Goal: Register for event/course

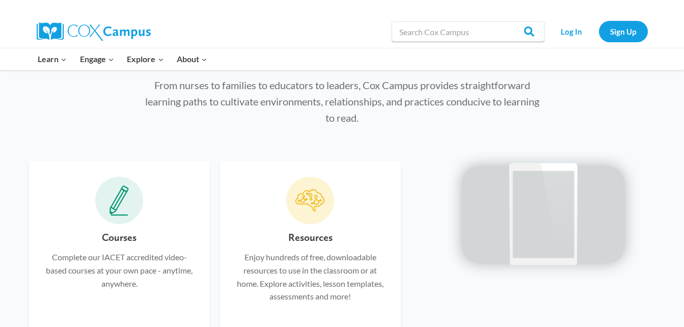
scroll to position [494, 0]
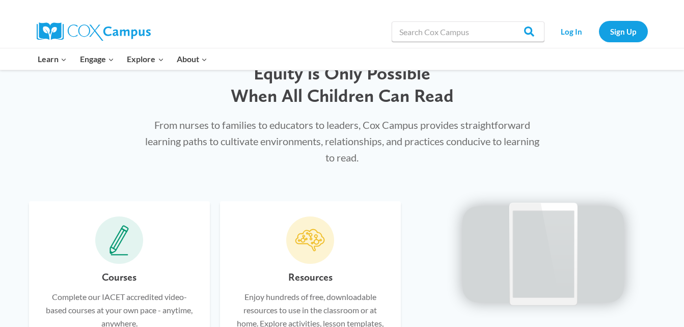
click at [263, 147] on p "From nurses to families to educators to leaders, Cox Campus provides straightfo…" at bounding box center [342, 141] width 394 height 49
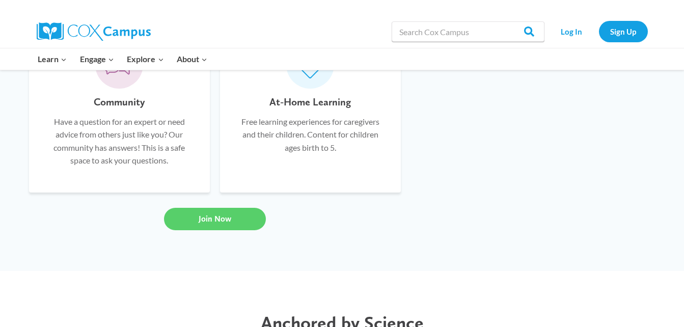
scroll to position [846, 0]
click at [620, 26] on link "Sign Up" at bounding box center [623, 31] width 49 height 21
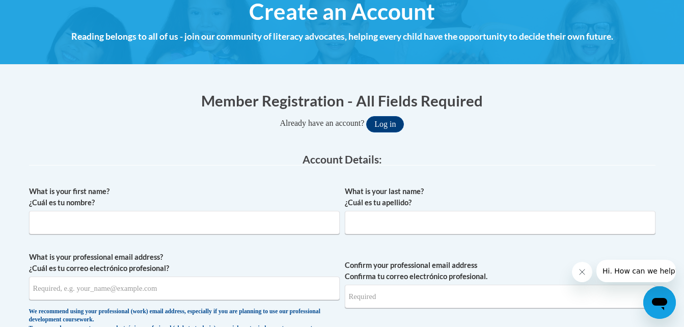
scroll to position [127, 0]
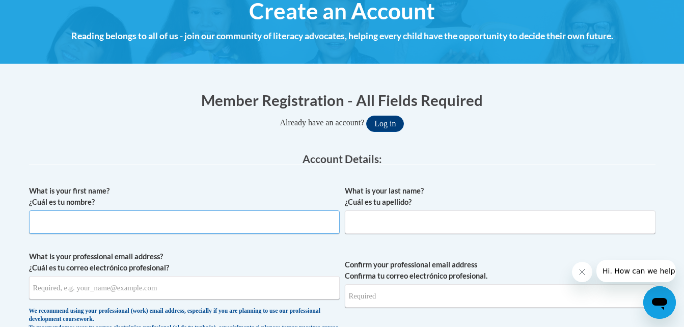
click at [112, 221] on input "What is your first name? ¿Cuál es tu nombre?" at bounding box center [184, 221] width 310 height 23
type input "Whitney"
type input "Jenkins"
type input "w.jenkins.sjmcc@gmail.com"
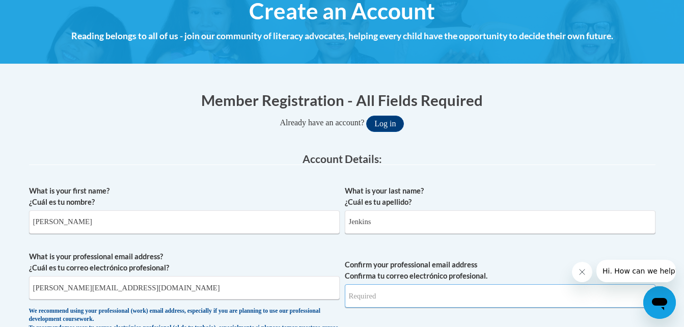
type input "w.jenkins.sjmcc@gmail.com"
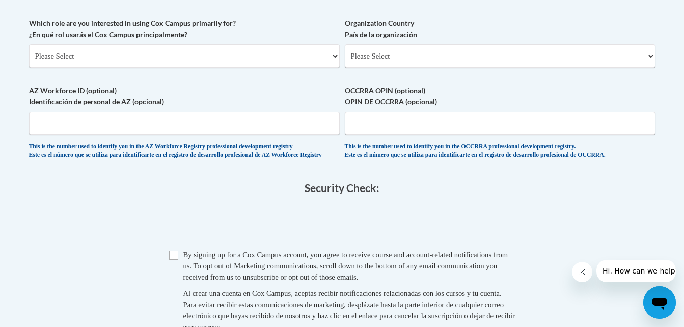
scroll to position [603, 0]
click at [158, 53] on select "Please Select College/University | Colegio/Universidad Community/Nonprofit Part…" at bounding box center [184, 54] width 310 height 23
select select "fbf2d438-af2f-41f8-98f1-81c410e29de3"
click at [29, 43] on select "Please Select College/University | Colegio/Universidad Community/Nonprofit Part…" at bounding box center [184, 54] width 310 height 23
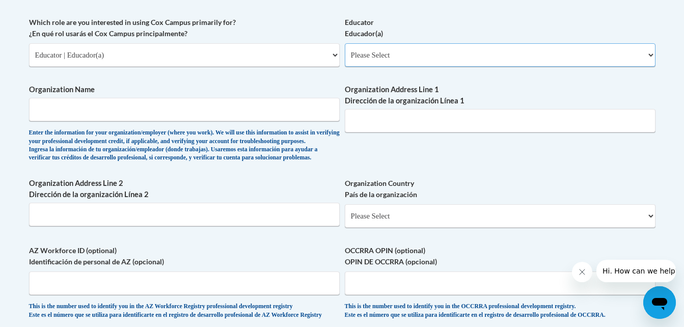
click at [393, 54] on select "Please Select Early Learning/Daycare Teacher/Family Home Care Provider | Maestr…" at bounding box center [500, 54] width 310 height 23
select select "8e40623d-54d0-45cd-9f92-5df65cd3f8cf"
click at [345, 43] on select "Please Select Early Learning/Daycare Teacher/Family Home Care Provider | Maestr…" at bounding box center [500, 54] width 310 height 23
click at [123, 108] on input "Organization Name" at bounding box center [184, 109] width 310 height 23
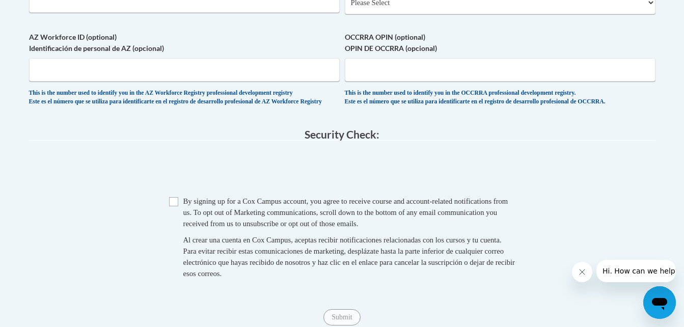
scroll to position [817, 0]
type input "sjmcc"
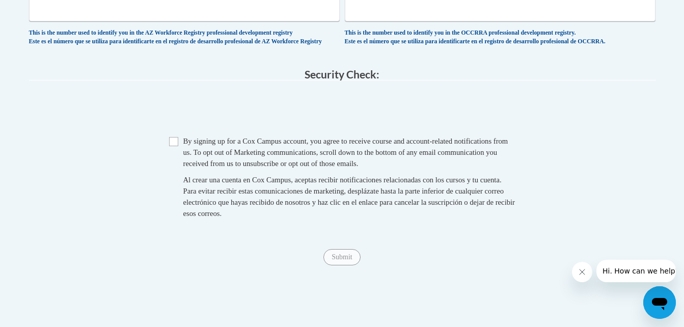
scroll to position [882, 0]
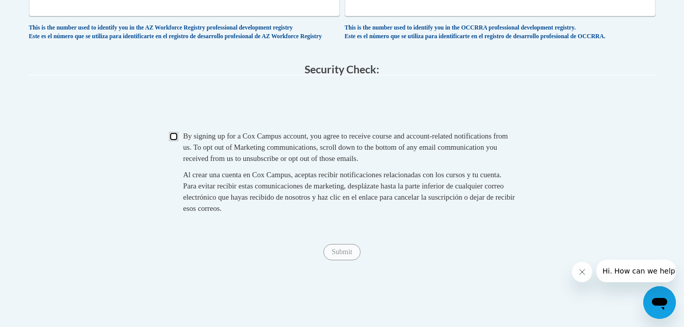
click at [172, 141] on input "Checkbox" at bounding box center [173, 136] width 9 height 9
checkbox input "true"
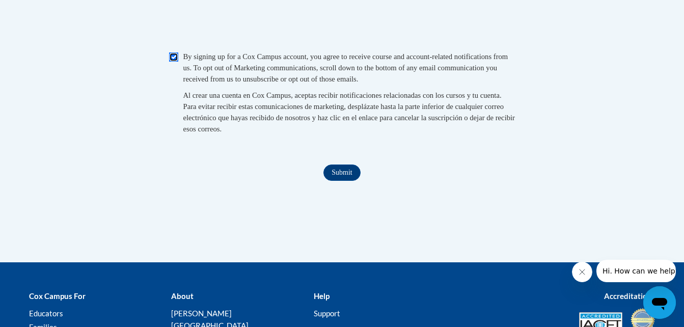
scroll to position [966, 0]
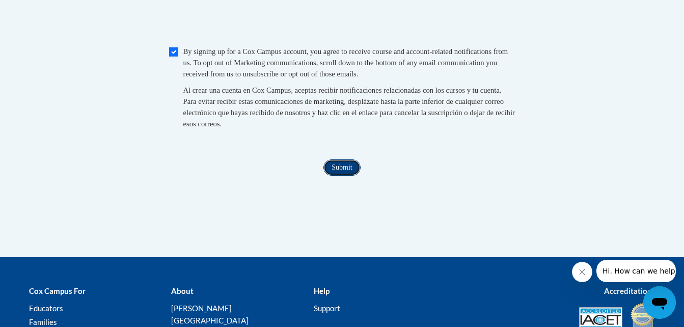
click at [341, 176] on input "Submit" at bounding box center [341, 167] width 37 height 16
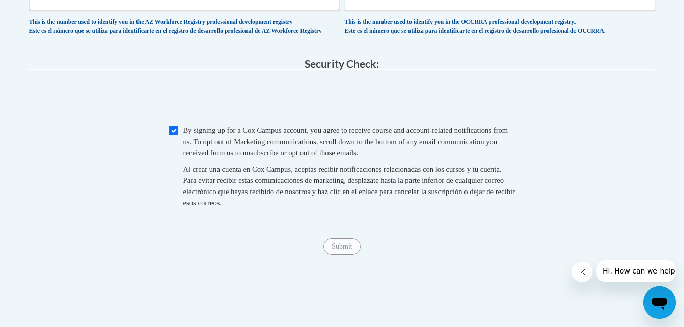
scroll to position [887, 0]
type input "west john fitch avenue"
click at [172, 136] on input "Checkbox" at bounding box center [173, 131] width 9 height 9
checkbox input "true"
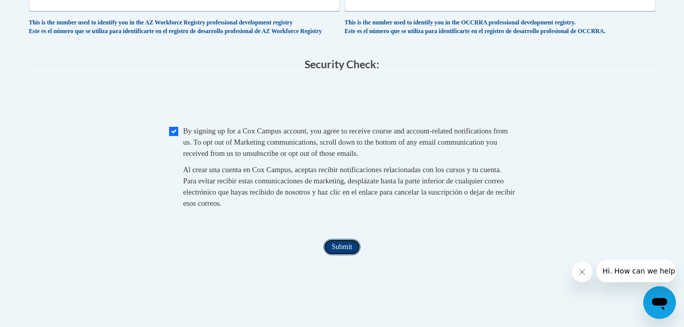
click at [342, 255] on input "Submit" at bounding box center [341, 247] width 37 height 16
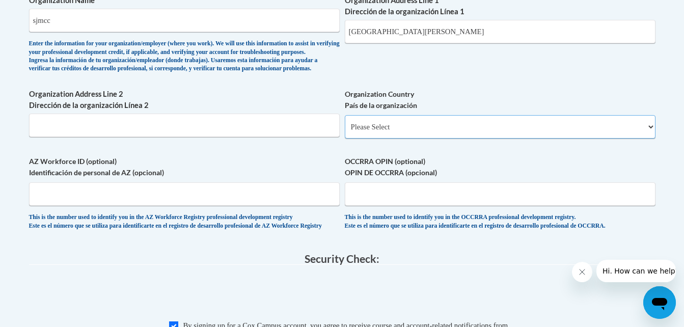
scroll to position [692, 0]
click at [410, 139] on select "Please Select United States | Estados Unidos Outside of the United States | Fue…" at bounding box center [500, 127] width 310 height 23
select select "ad49bcad-a171-4b2e-b99c-48b446064914"
click at [345, 132] on select "Please Select United States | Estados Unidos Outside of the United States | Fue…" at bounding box center [500, 127] width 310 height 23
select select
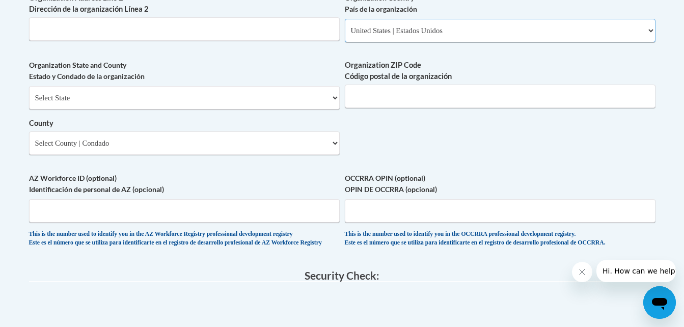
scroll to position [789, 0]
click at [117, 109] on select "Select State Alabama Alaska Arizona Arkansas California Colorado Connecticut De…" at bounding box center [184, 97] width 310 height 23
select select "Kentucky"
click at [29, 102] on select "Select State Alabama Alaska Arizona Arkansas California Colorado Connecticut De…" at bounding box center [184, 97] width 310 height 23
click at [165, 154] on select "Select County Adair Allen Anderson Ballard Barren Bath Bell Boone Bourbon Boyd …" at bounding box center [184, 142] width 310 height 23
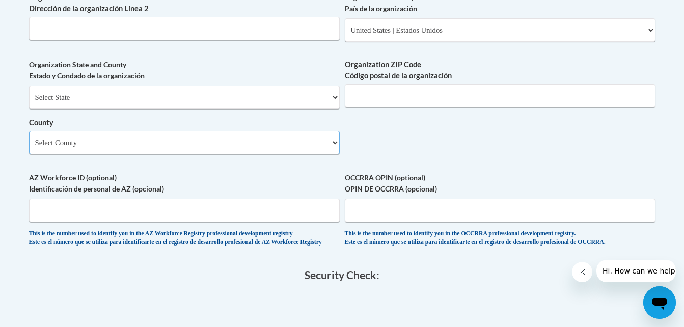
select select "Nelson"
click at [29, 148] on select "Select County Adair Allen Anderson Ballard Barren Bath Bell Boone Bourbon Boyd …" at bounding box center [184, 142] width 310 height 23
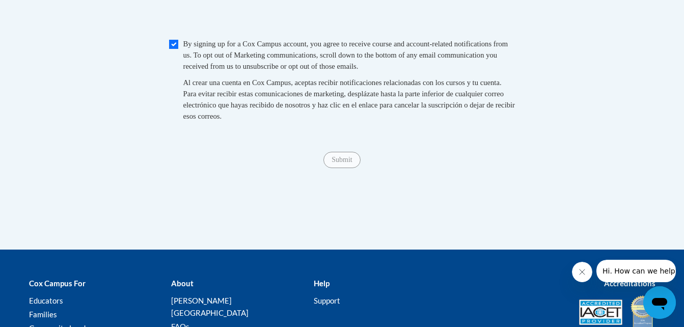
scroll to position [1087, 0]
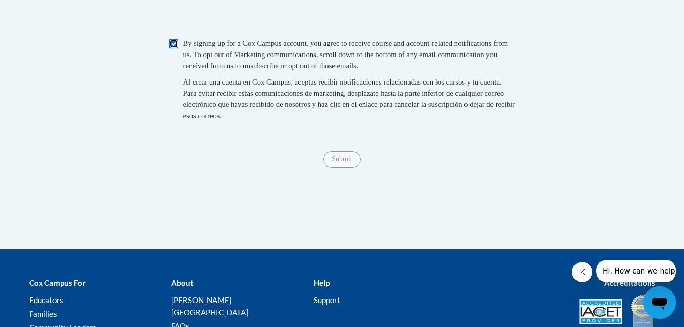
click at [170, 48] on input "Checkbox" at bounding box center [173, 43] width 9 height 9
checkbox input "true"
click at [344, 167] on input "Submit" at bounding box center [341, 159] width 37 height 16
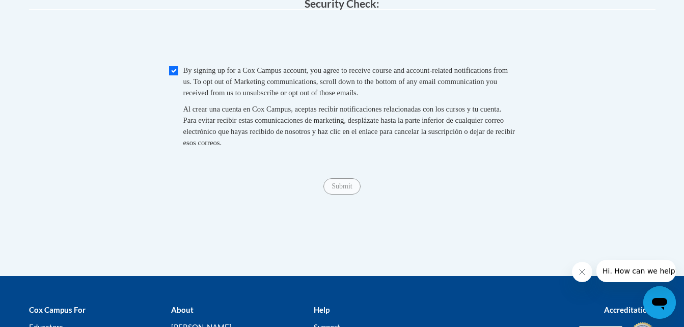
scroll to position [1061, 0]
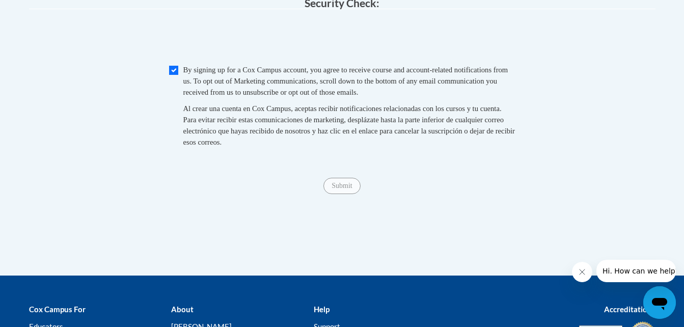
type input "40004"
click at [174, 75] on input "Checkbox" at bounding box center [173, 70] width 9 height 9
checkbox input "true"
click at [339, 194] on input "Submit" at bounding box center [341, 186] width 37 height 16
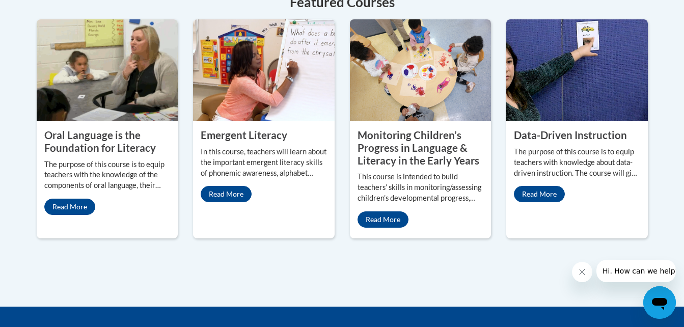
scroll to position [946, 0]
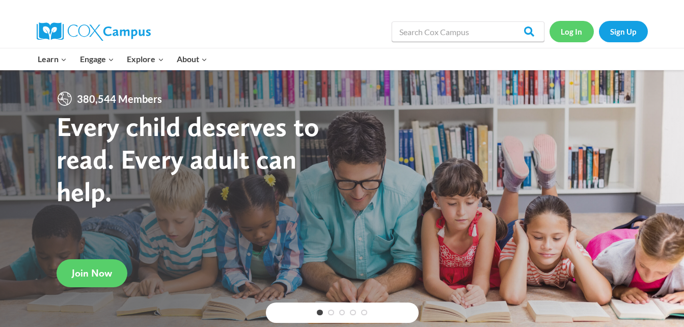
click at [573, 32] on link "Log In" at bounding box center [571, 31] width 44 height 21
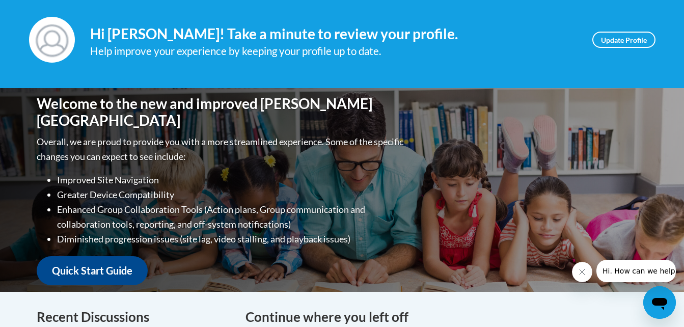
scroll to position [144, 0]
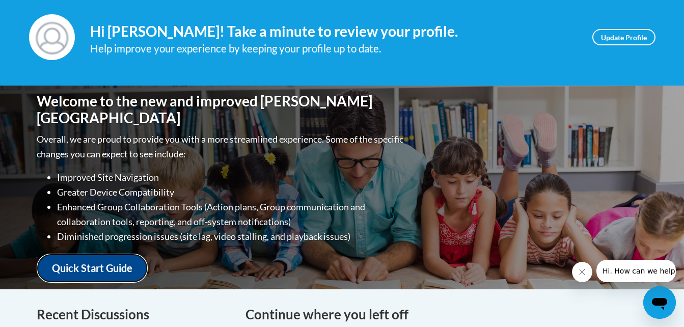
click at [90, 262] on link "Quick Start Guide" at bounding box center [92, 267] width 111 height 29
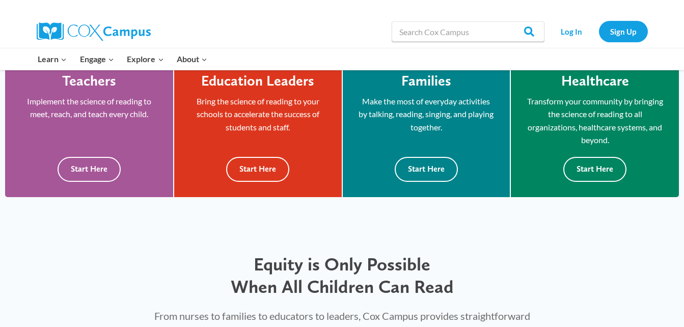
scroll to position [303, 0]
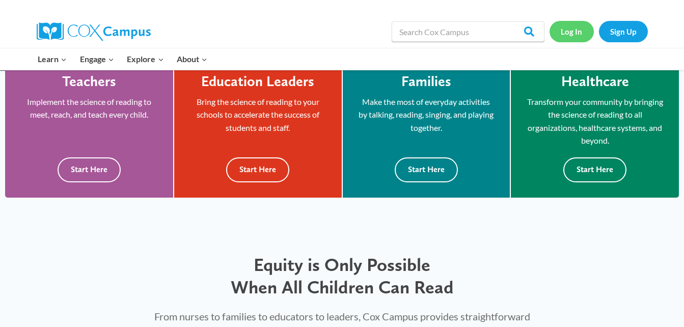
click at [571, 36] on link "Log In" at bounding box center [571, 31] width 44 height 21
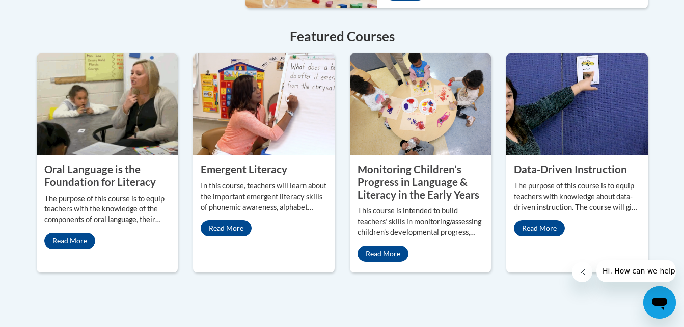
scroll to position [913, 0]
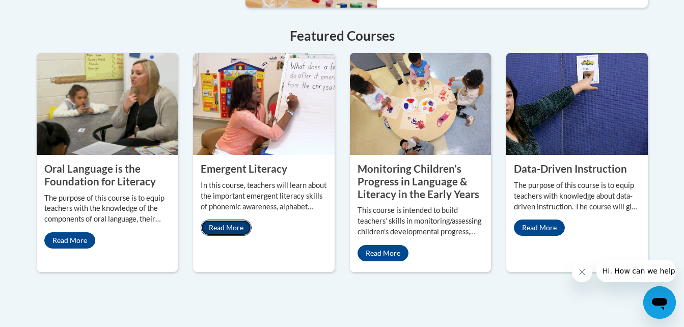
click at [229, 219] on link "Read More" at bounding box center [226, 227] width 51 height 16
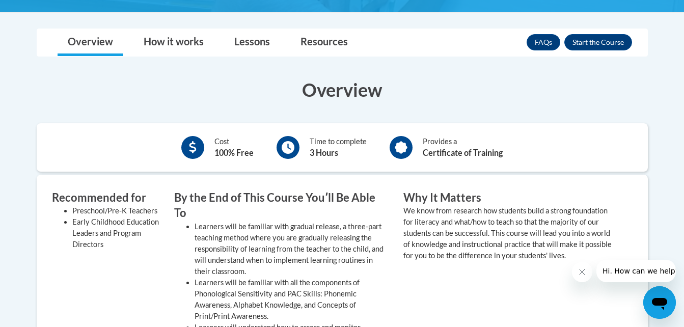
scroll to position [255, 0]
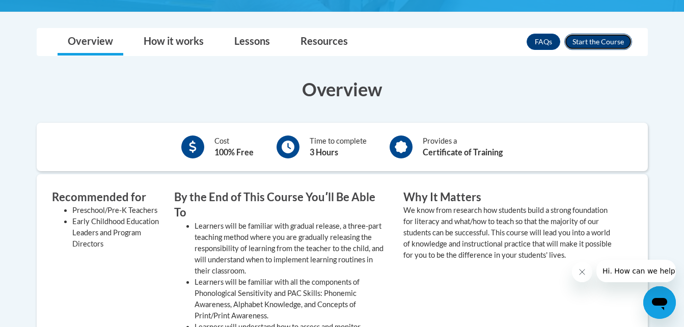
click at [592, 38] on button "Enroll" at bounding box center [598, 42] width 68 height 16
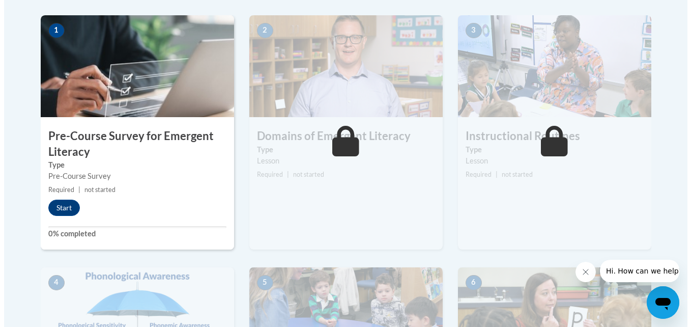
scroll to position [327, 0]
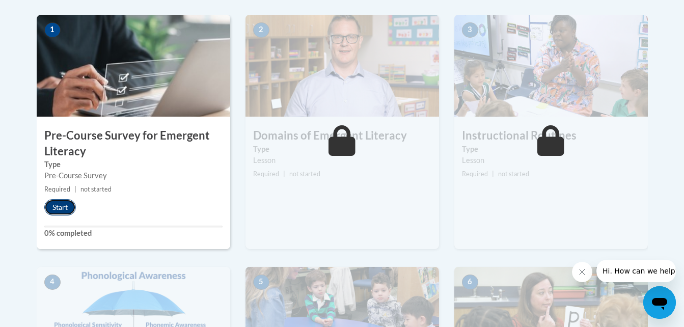
click at [60, 204] on button "Start" at bounding box center [60, 207] width 32 height 16
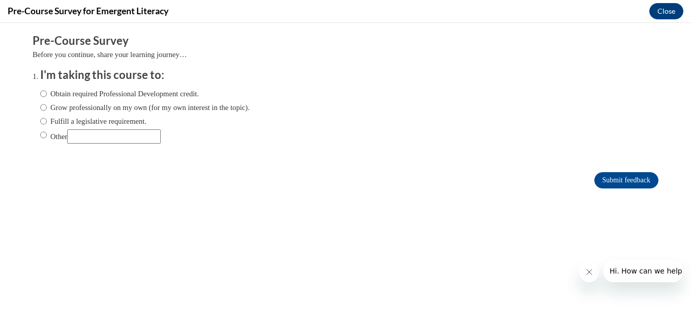
scroll to position [0, 0]
click at [40, 136] on input "Other" at bounding box center [43, 134] width 7 height 11
radio input "true"
click at [625, 175] on input "Submit feedback" at bounding box center [627, 180] width 64 height 16
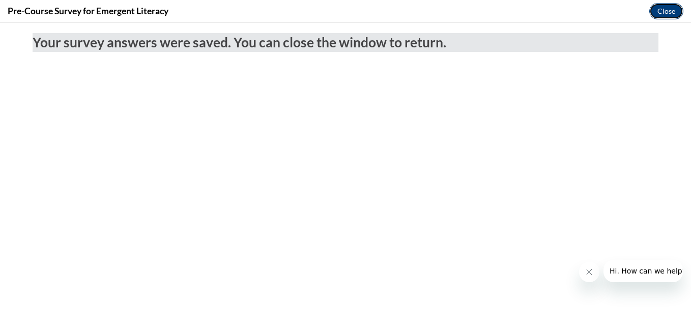
click at [670, 9] on button "Close" at bounding box center [667, 11] width 34 height 16
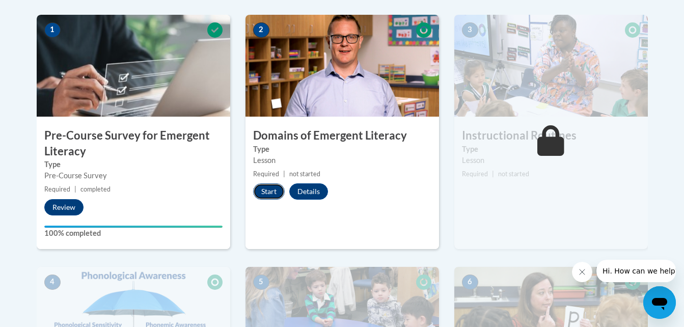
click at [270, 190] on button "Start" at bounding box center [269, 191] width 32 height 16
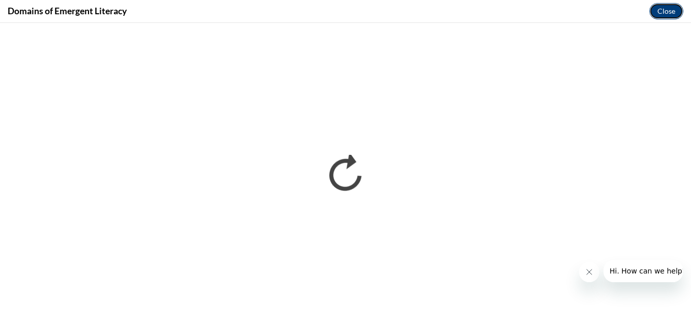
click at [673, 7] on button "Close" at bounding box center [667, 11] width 34 height 16
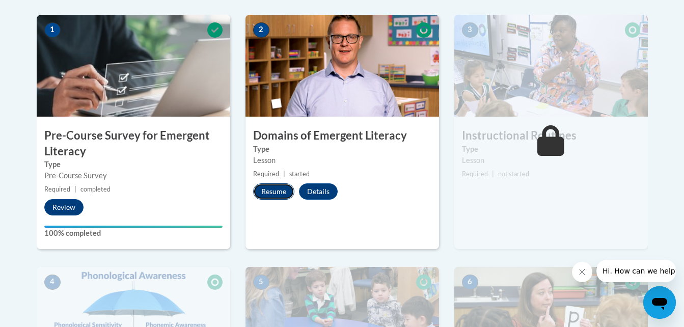
click at [270, 187] on button "Resume" at bounding box center [273, 191] width 41 height 16
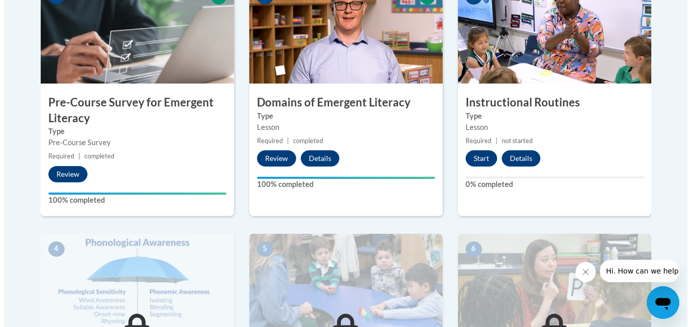
scroll to position [360, 0]
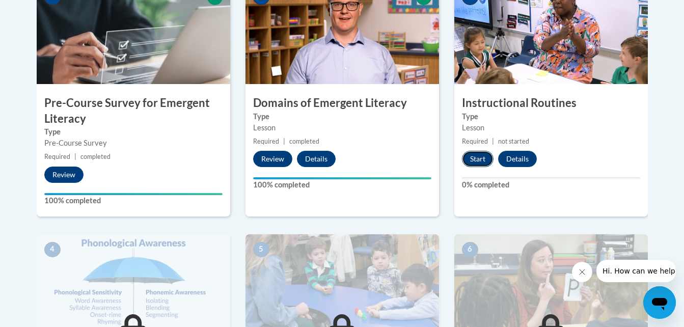
click at [475, 153] on button "Start" at bounding box center [478, 159] width 32 height 16
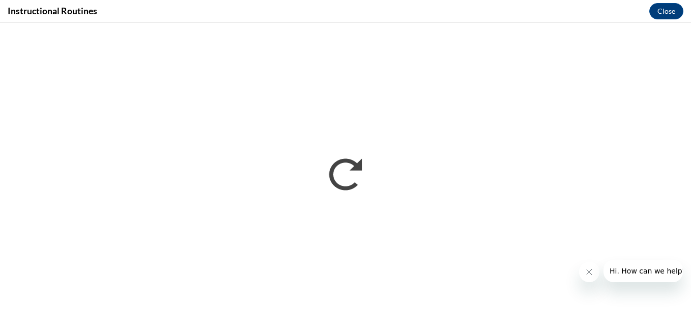
scroll to position [0, 0]
